Goal: Transaction & Acquisition: Obtain resource

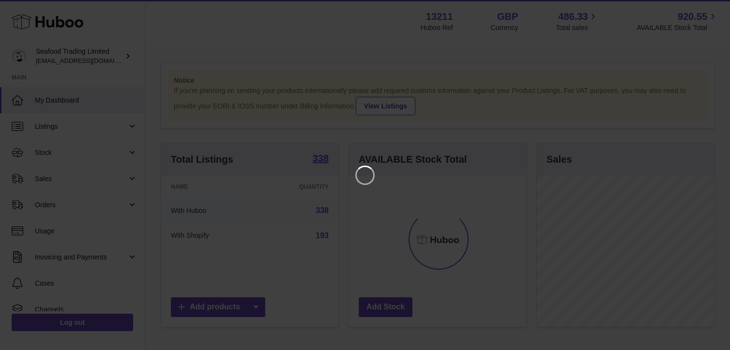
scroll to position [151, 180]
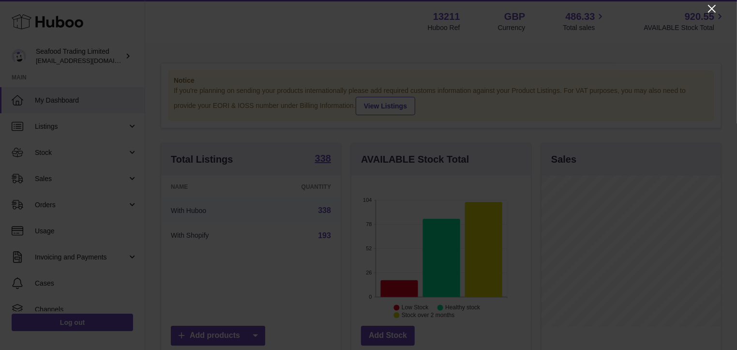
click at [707, 8] on icon "Close" at bounding box center [712, 9] width 12 height 12
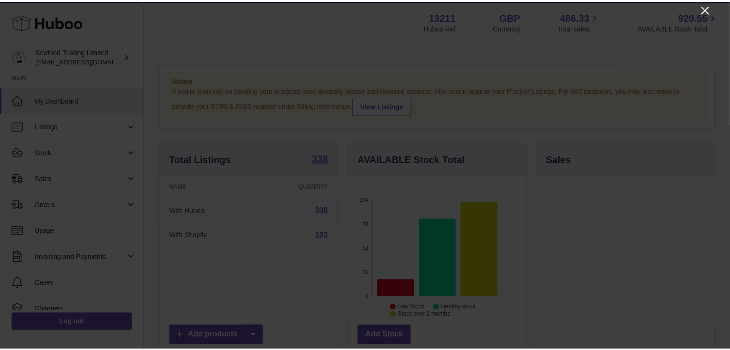
scroll to position [483951, 483924]
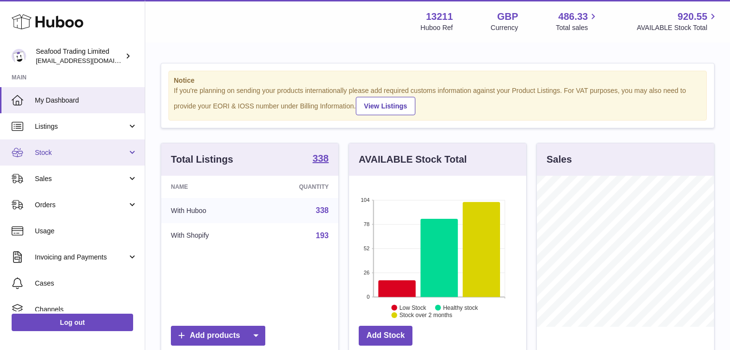
click at [47, 152] on span "Stock" at bounding box center [81, 152] width 92 height 9
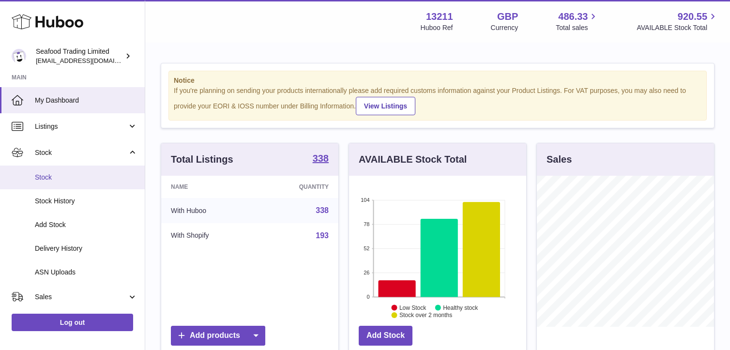
click at [46, 177] on span "Stock" at bounding box center [86, 177] width 103 height 9
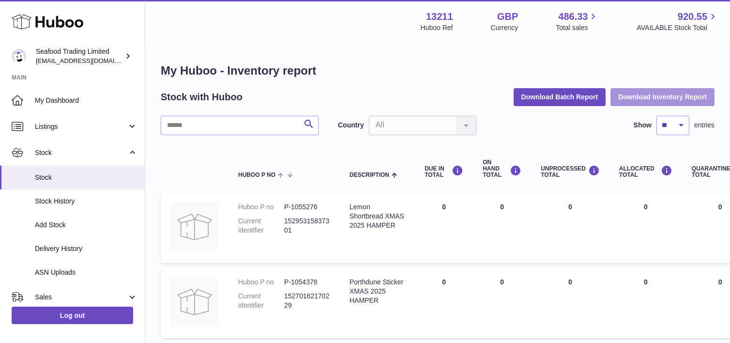
click at [639, 99] on button "Download Inventory Report" at bounding box center [662, 96] width 104 height 17
